Goal: Task Accomplishment & Management: Complete application form

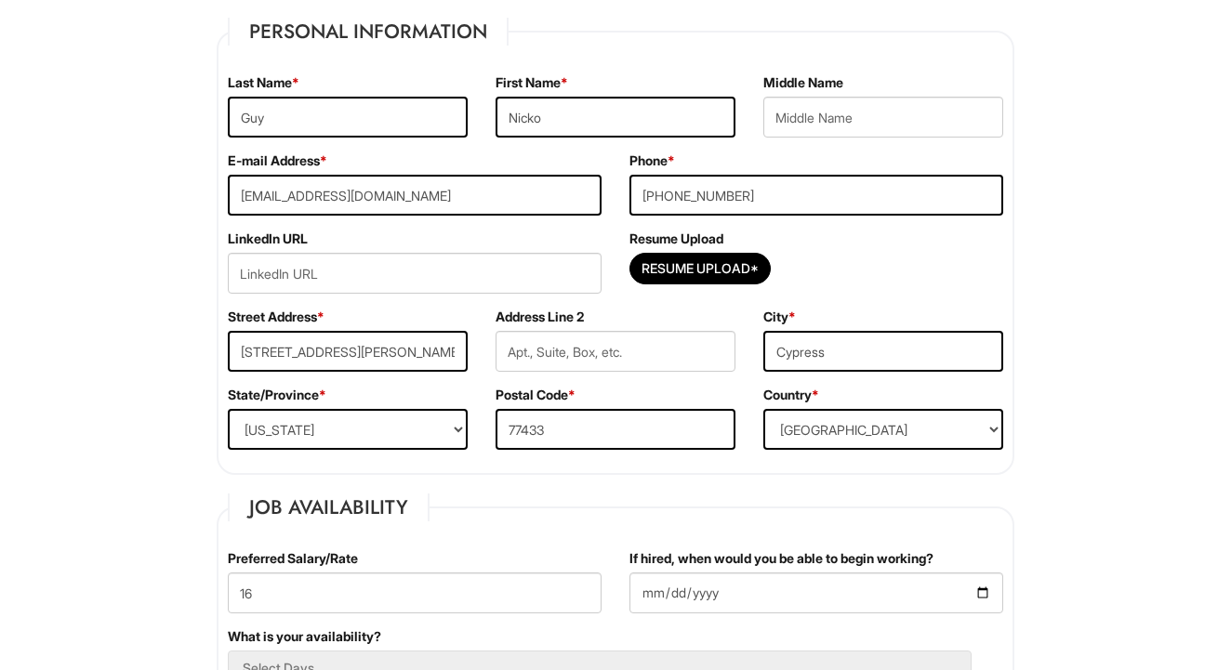
scroll to position [336, 0]
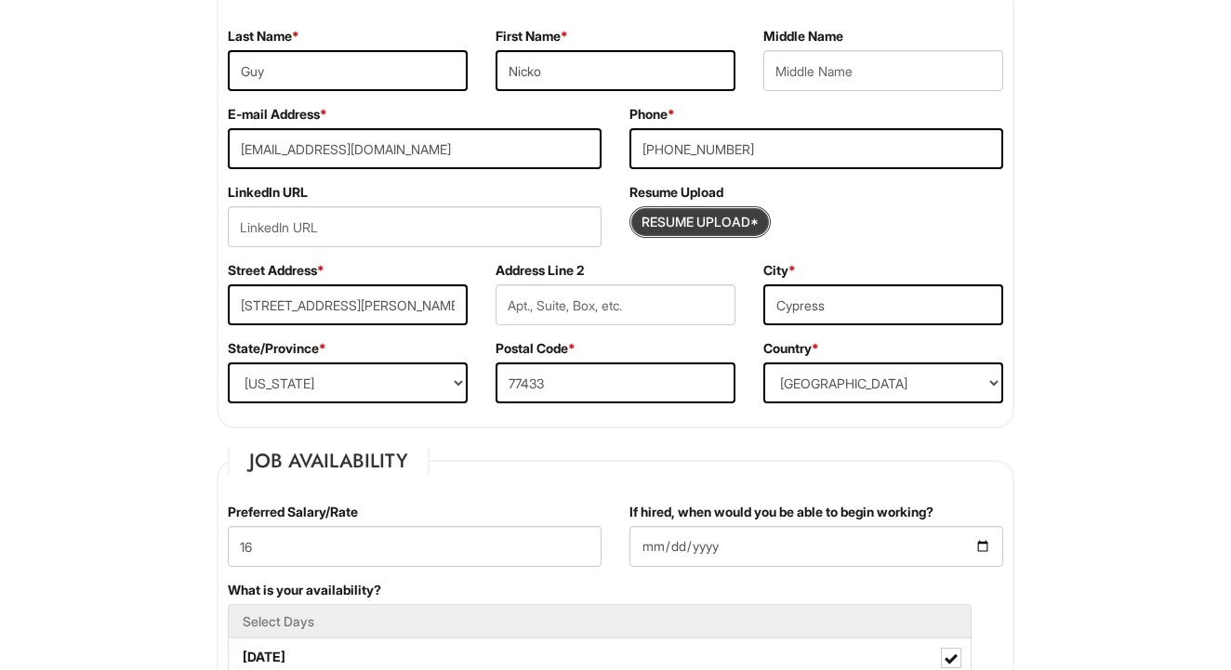
click at [695, 223] on input "Resume Upload*" at bounding box center [699, 222] width 139 height 30
type input "C:\fakepath\Nicko R Guy 2025 Resume .pdf"
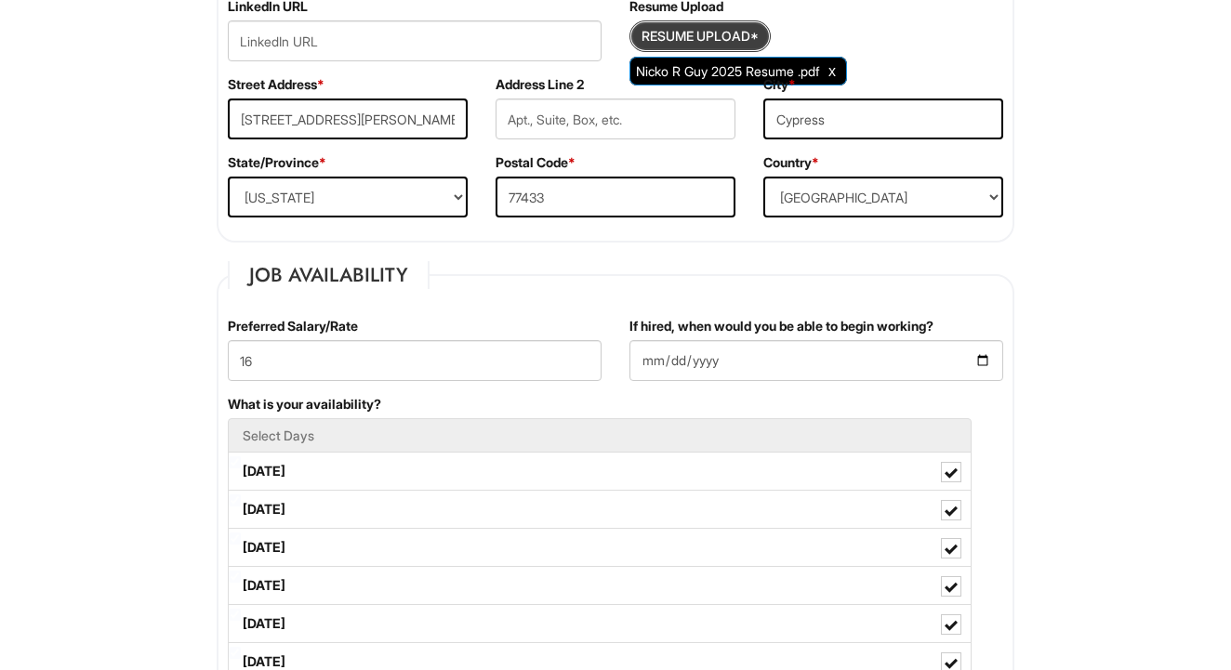
scroll to position [524, 0]
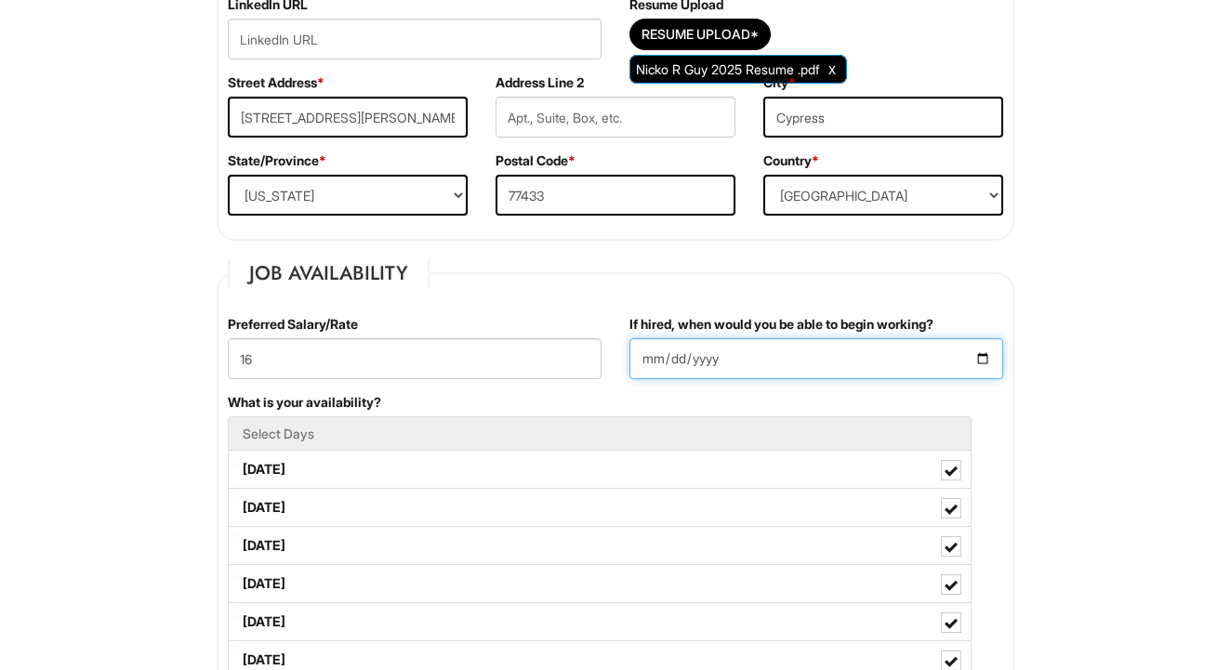
click at [717, 356] on input "[DATE]" at bounding box center [817, 358] width 374 height 41
type input "[DATE]"
click at [828, 398] on div "What is your availability? Select Days [DATE] [DATE] [DATE] [DATE] [DATE] [DATE…" at bounding box center [615, 564] width 803 height 343
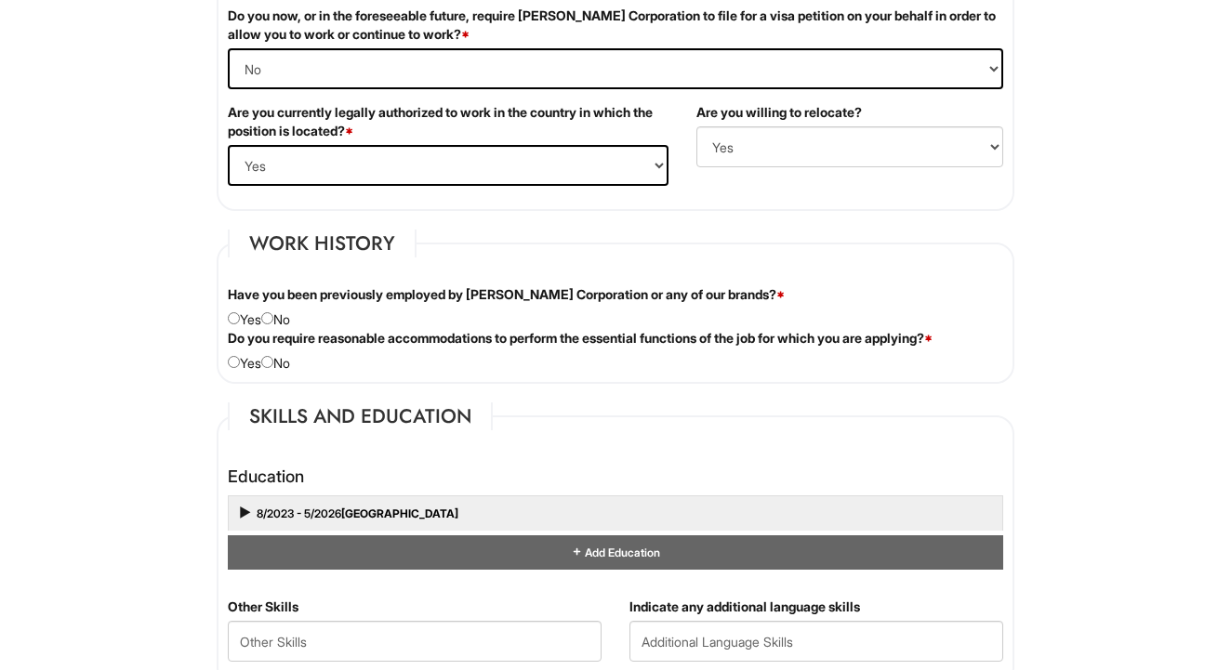
scroll to position [1333, 0]
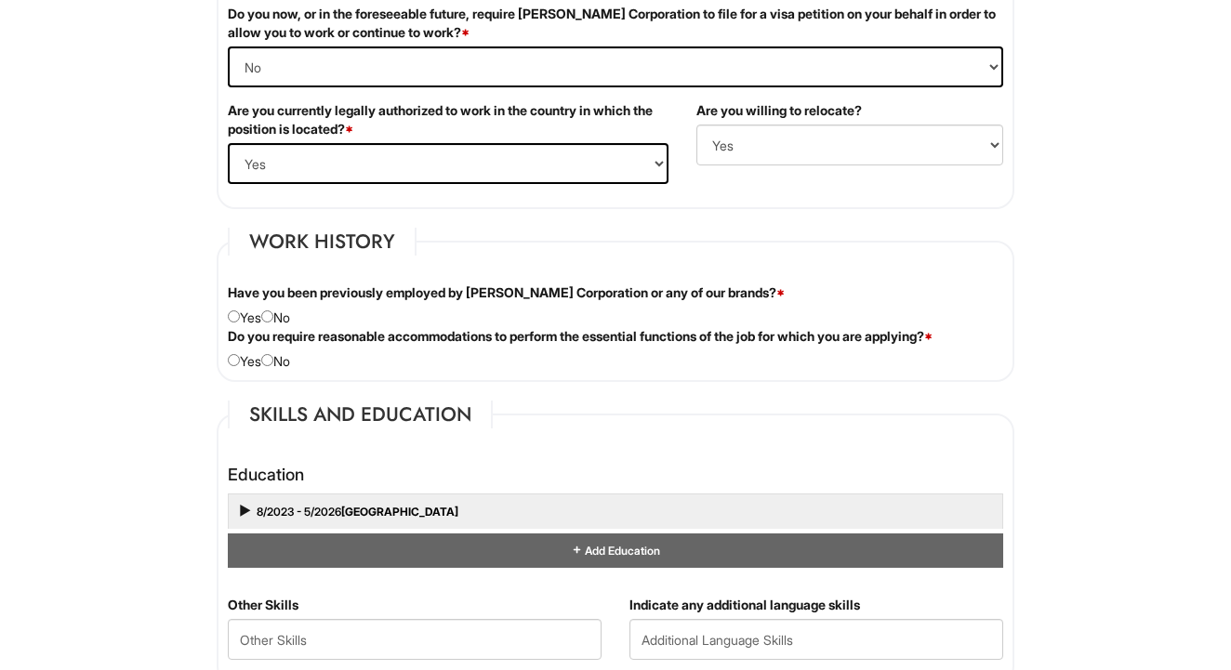
click at [273, 315] on input "radio" at bounding box center [267, 317] width 12 height 12
radio input "true"
click at [272, 361] on input "radio" at bounding box center [267, 360] width 12 height 12
radio input "true"
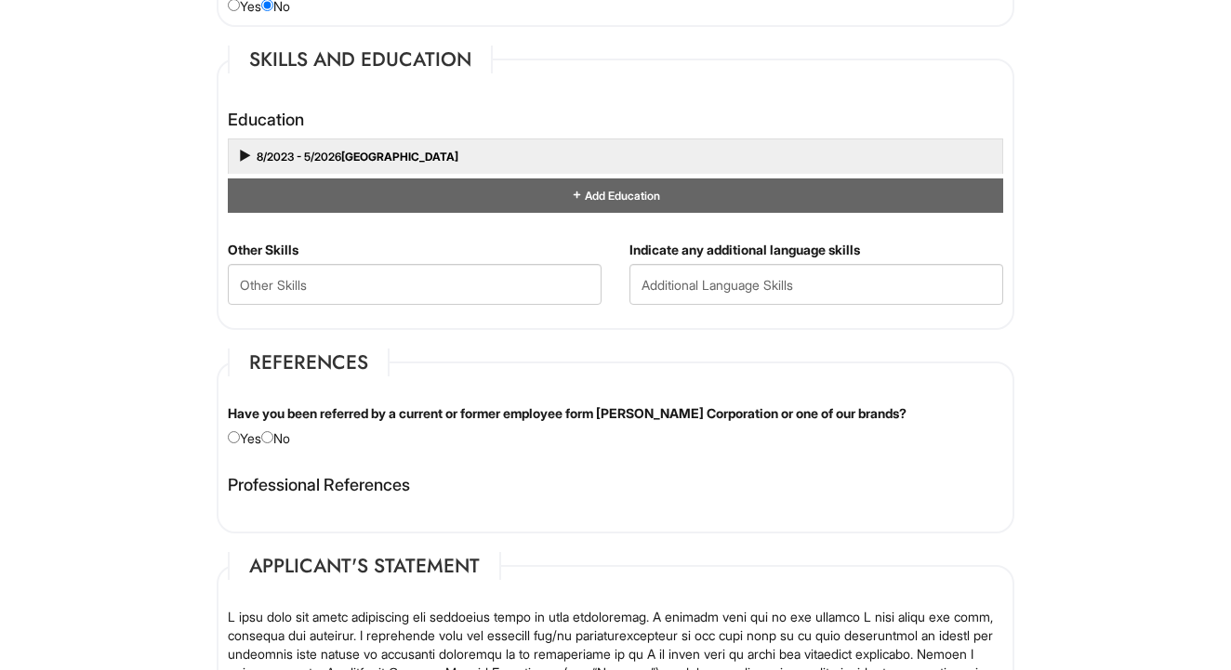
scroll to position [1773, 0]
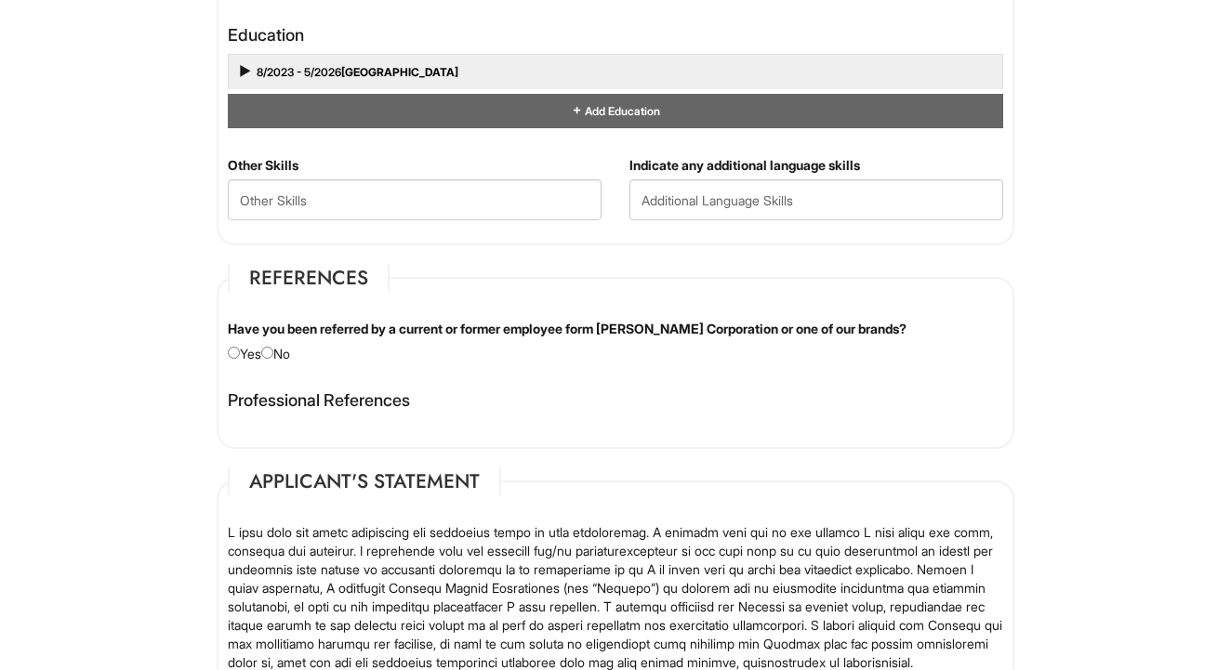
click at [273, 351] on input "radio" at bounding box center [267, 353] width 12 height 12
radio input "true"
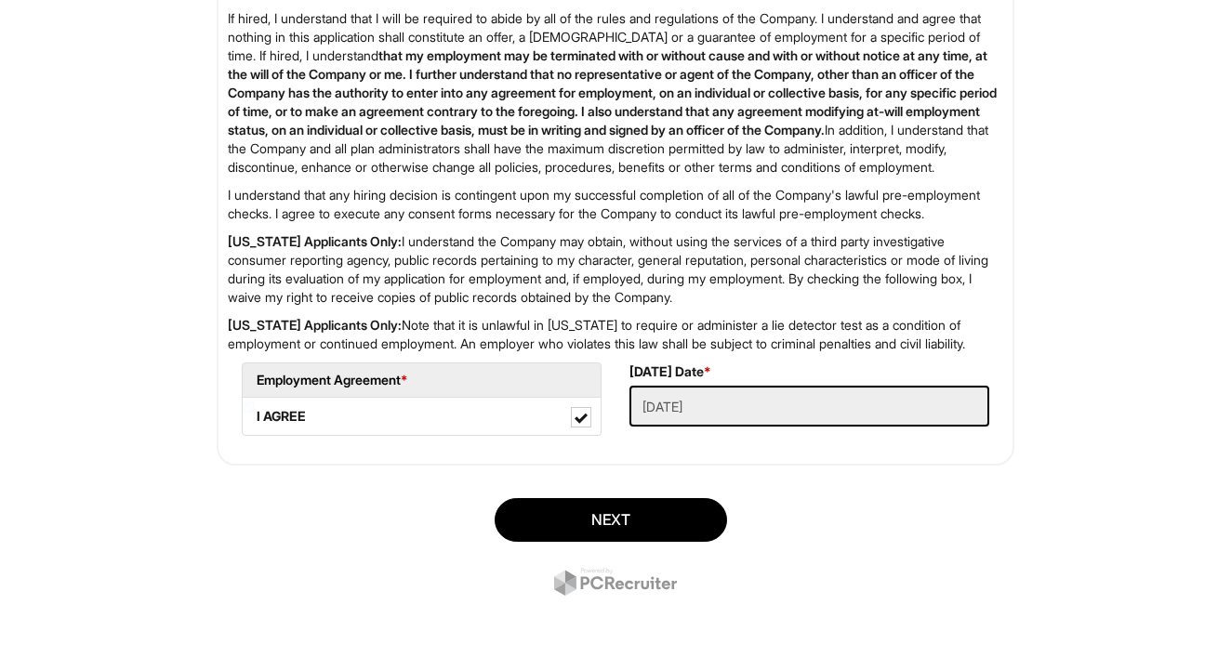
scroll to position [2512, 0]
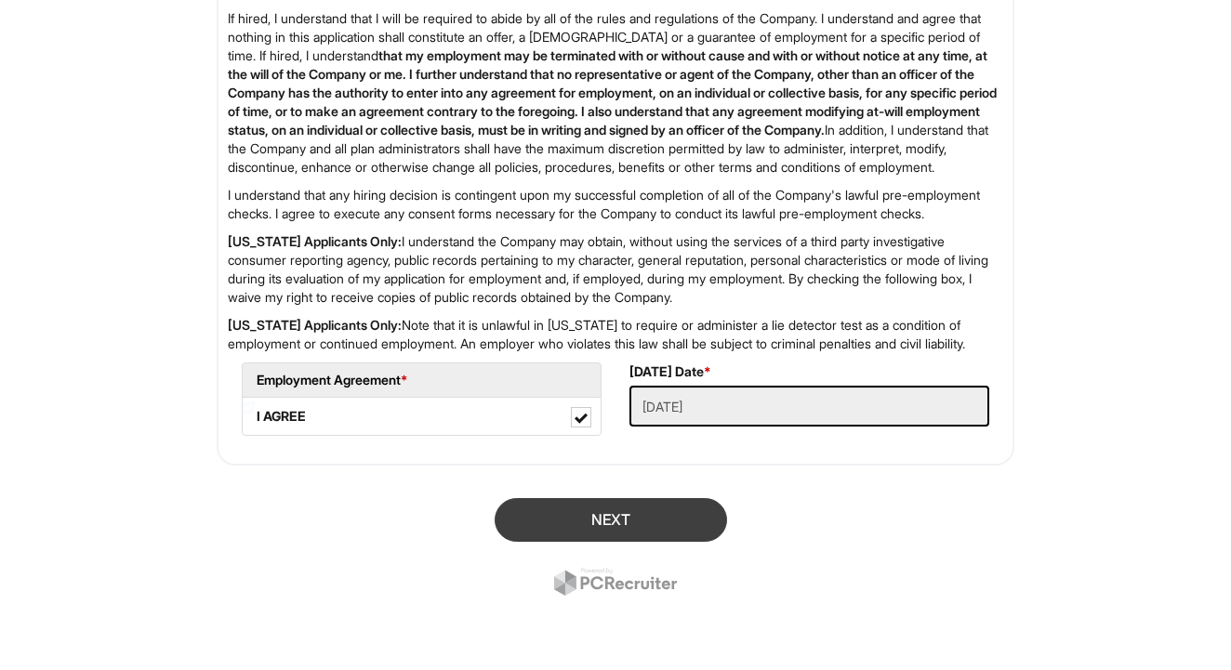
click at [630, 508] on button "Next" at bounding box center [611, 520] width 232 height 44
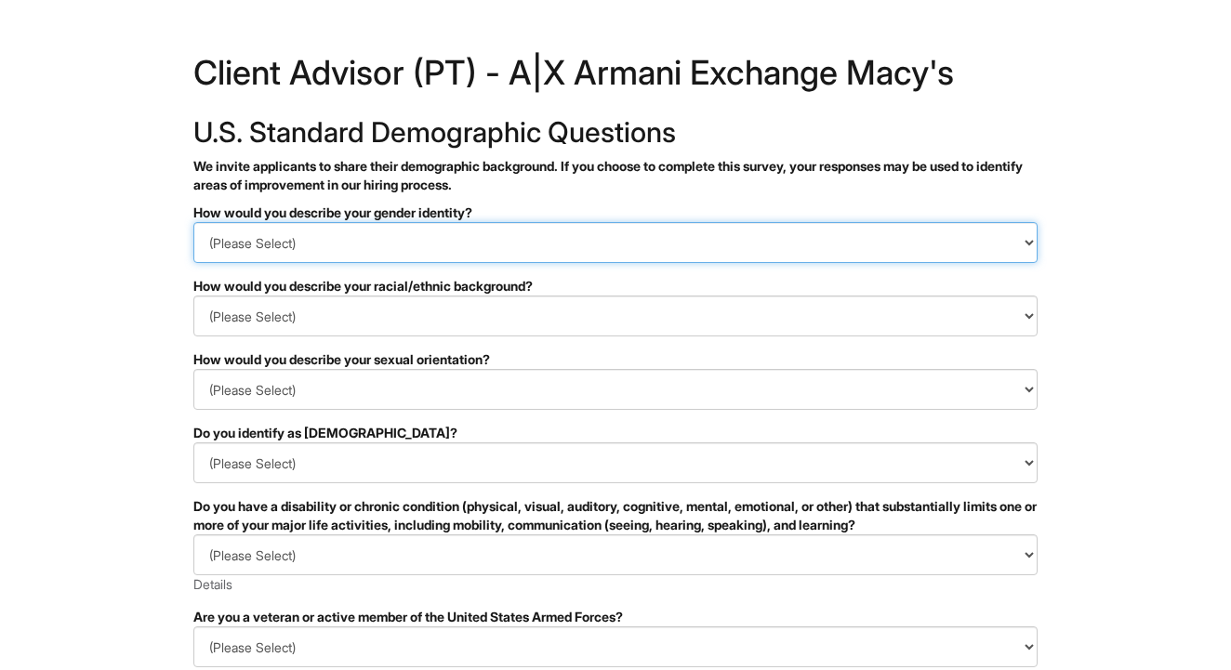
select select "Man"
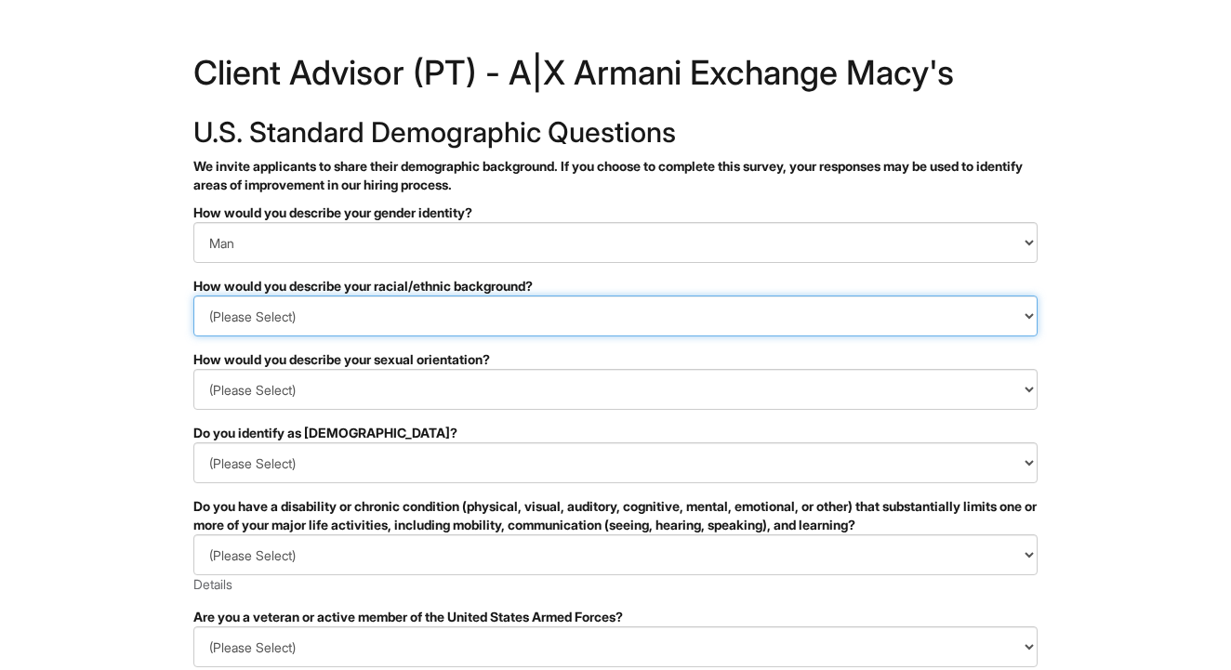
select select "Black or of African descent"
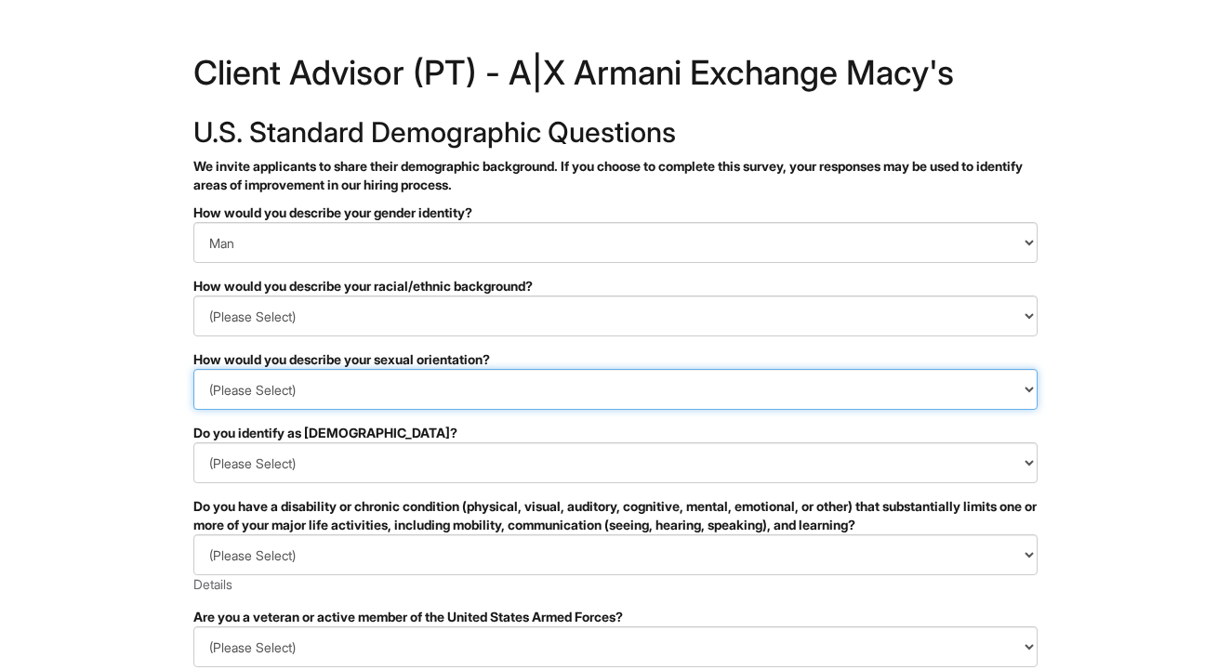
select select "Heterosexual"
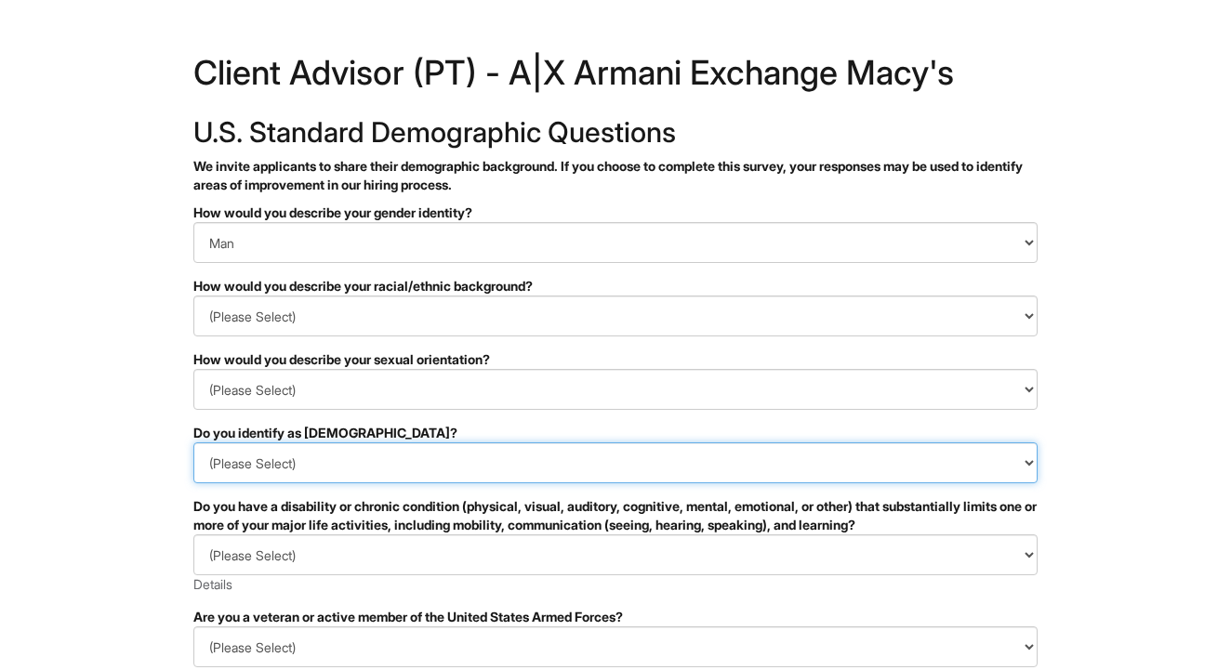
select select "No"
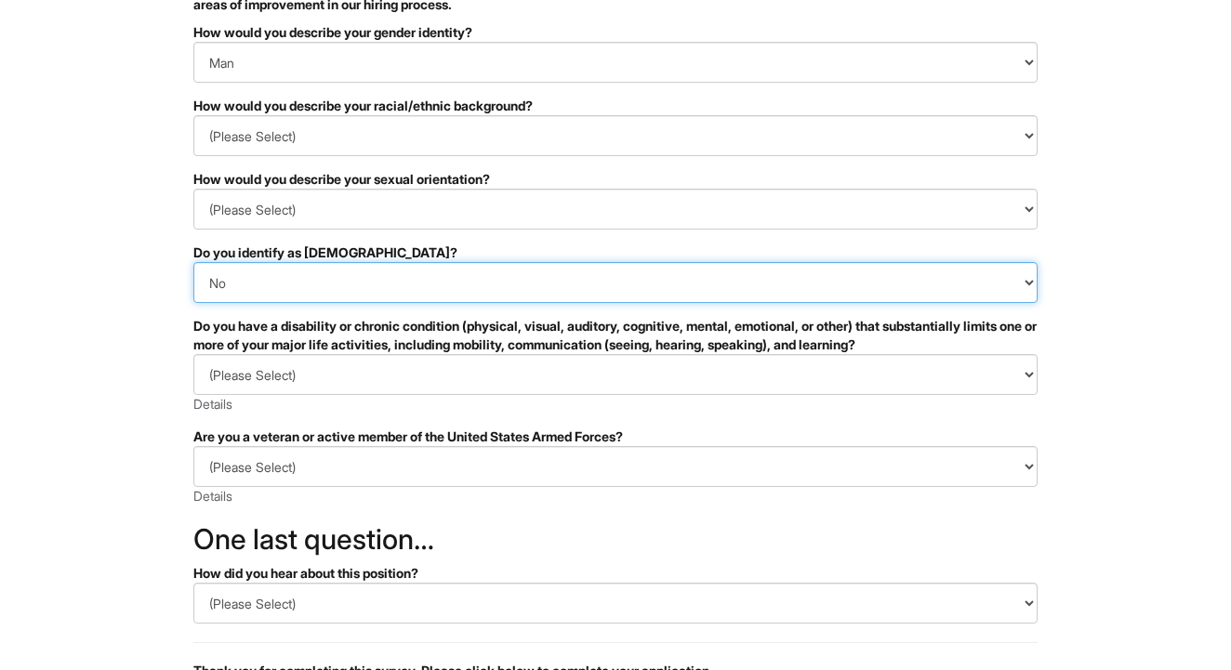
scroll to position [182, 0]
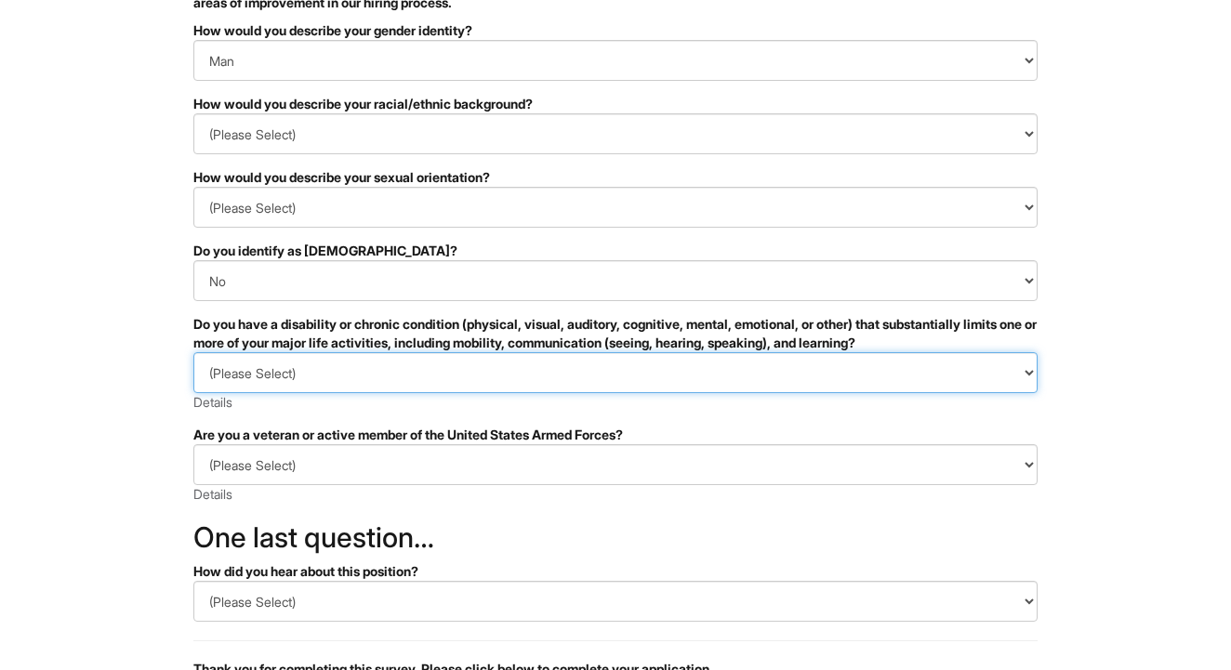
select select "NO, I DON'T HAVE A DISABILITY"
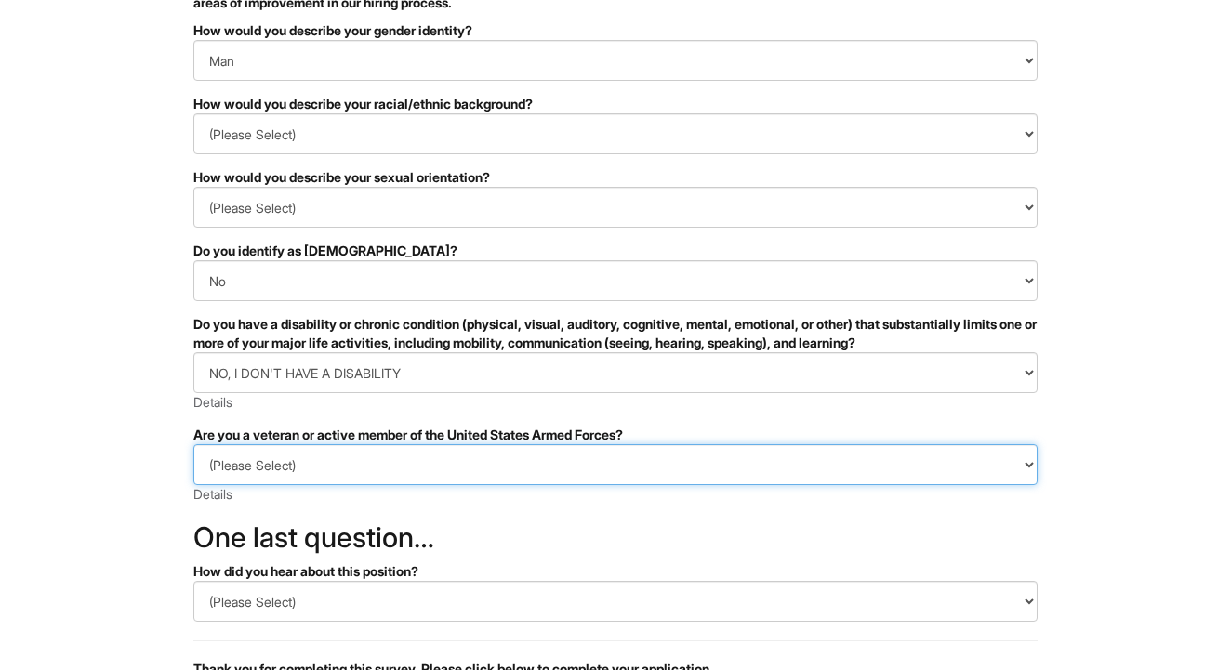
select select "I AM NOT A PROTECTED VETERAN"
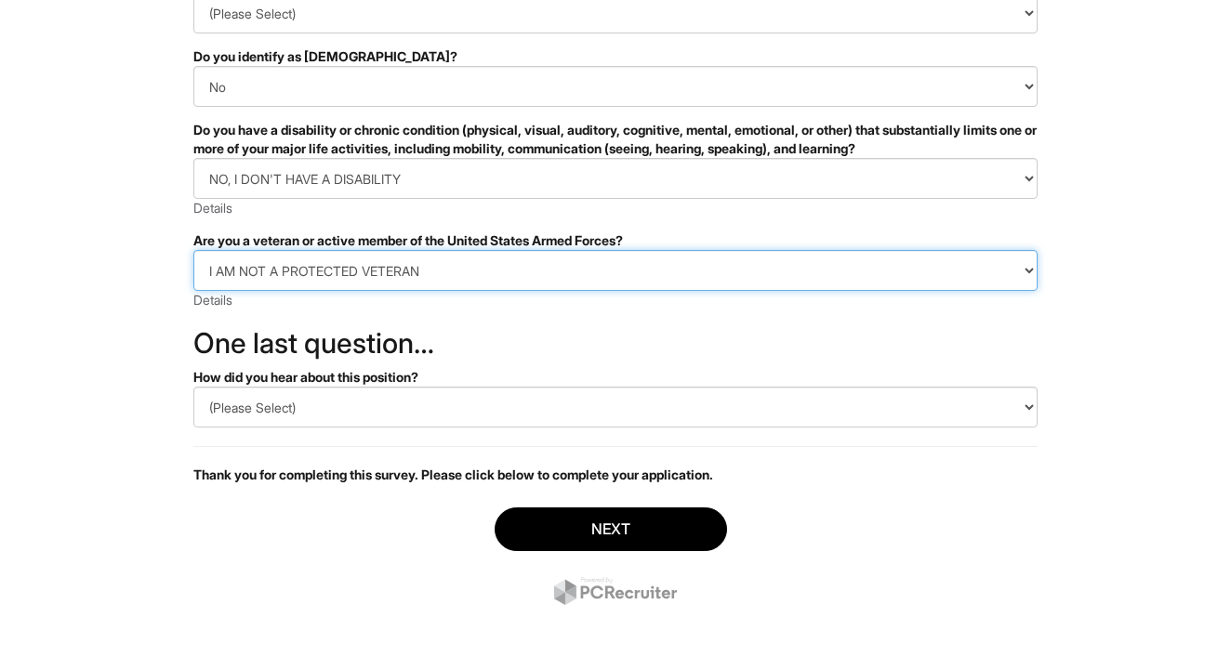
scroll to position [377, 0]
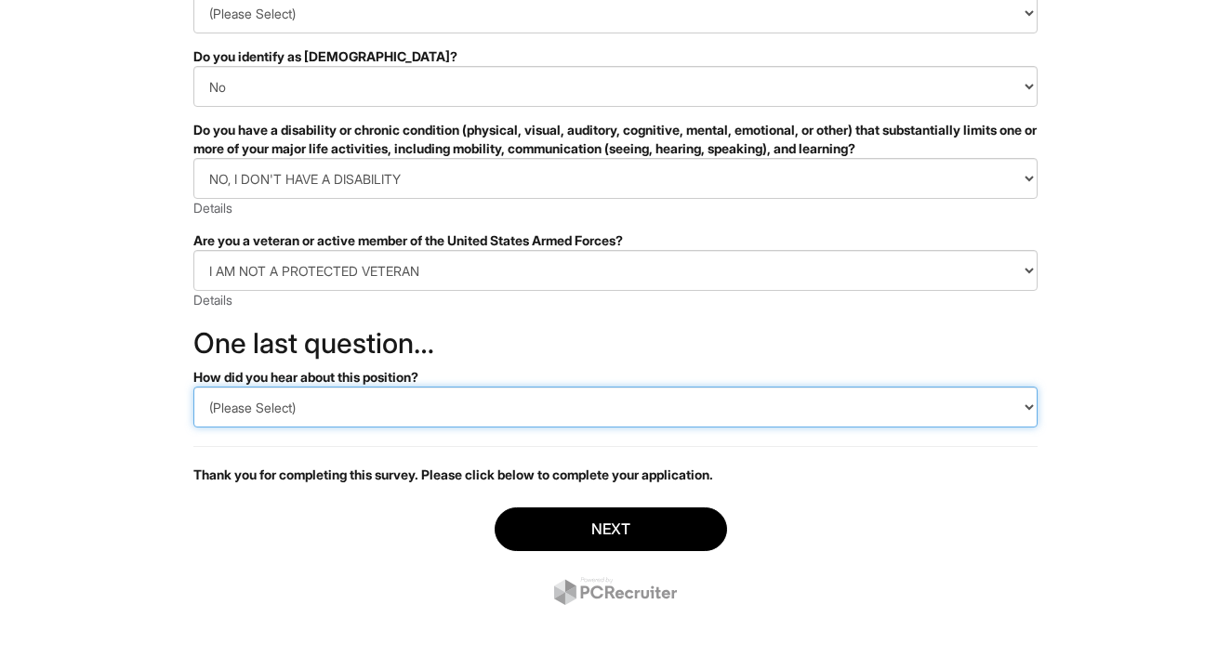
select select "LinkedIn"
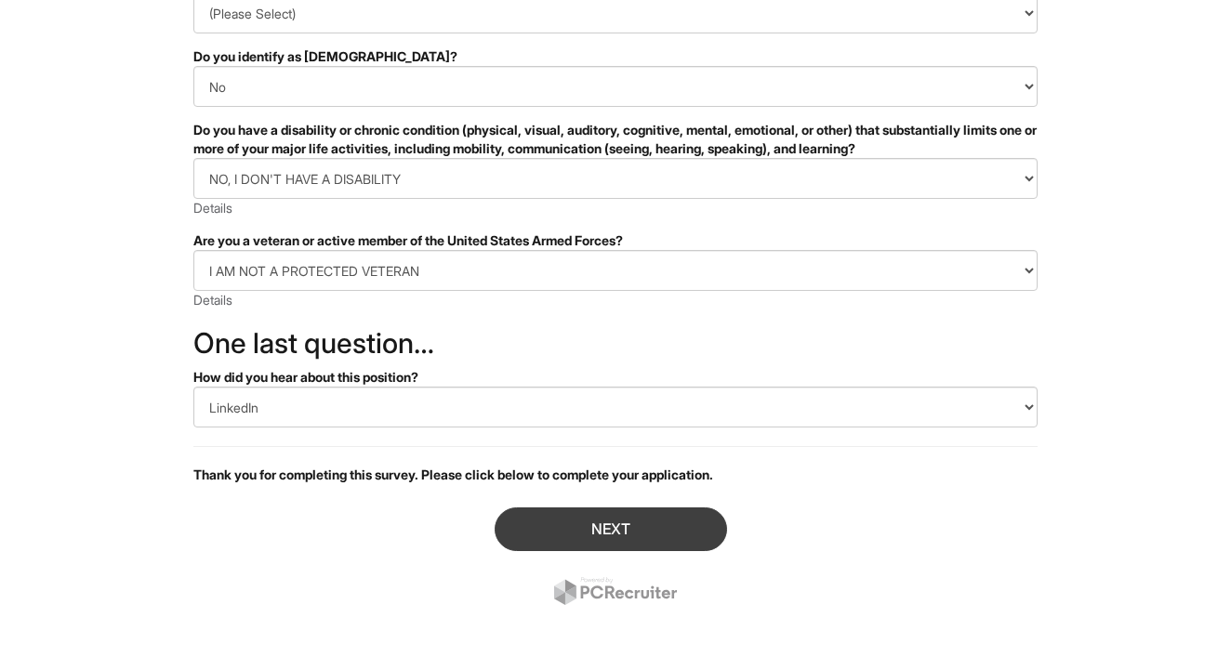
click at [560, 518] on button "Next" at bounding box center [611, 530] width 232 height 44
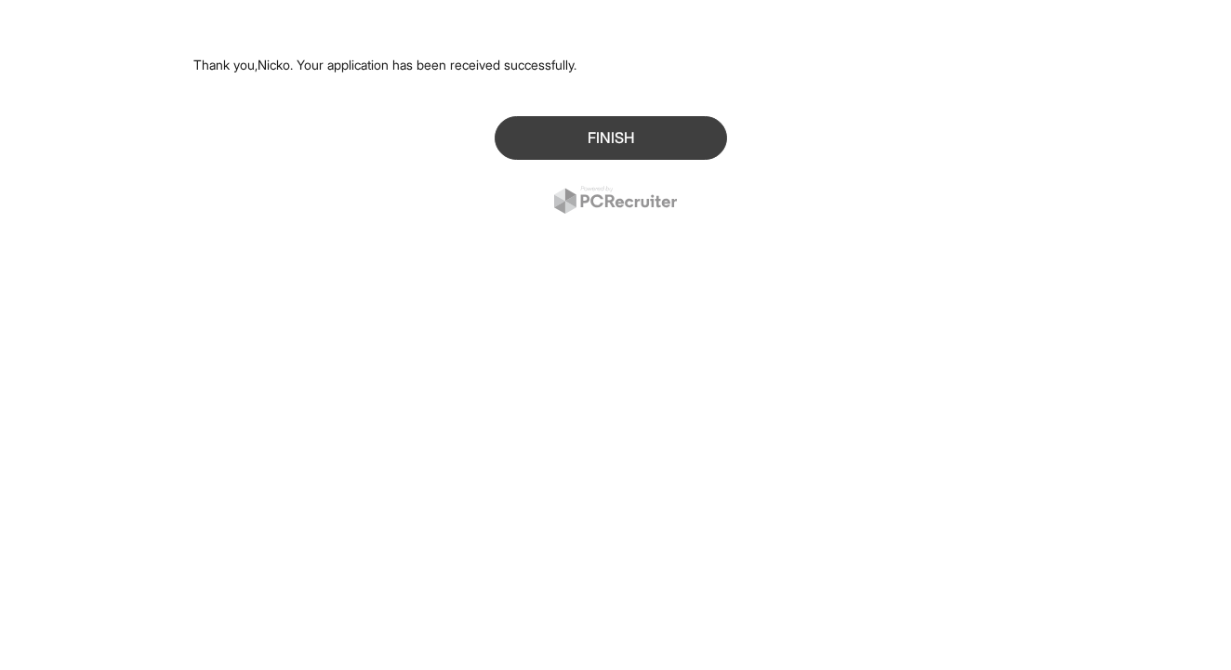
click at [577, 136] on button "Finish" at bounding box center [611, 138] width 232 height 44
